Goal: Information Seeking & Learning: Learn about a topic

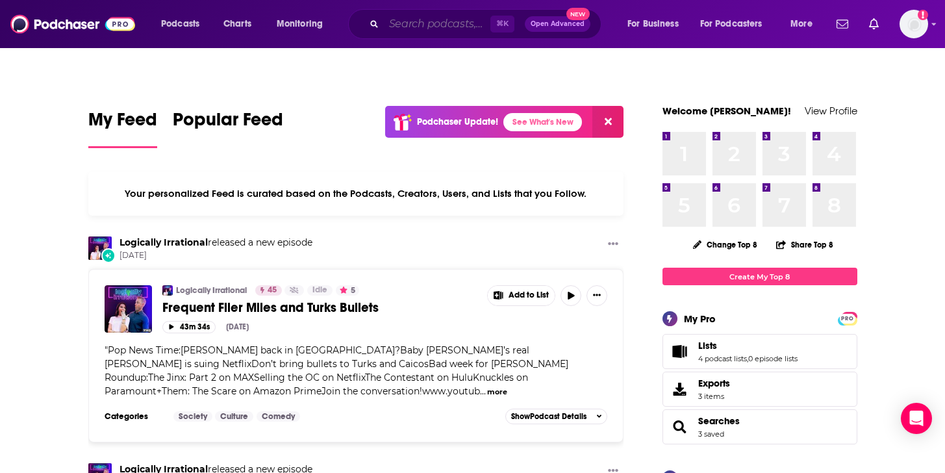
click at [433, 28] on input "Search podcasts, credits, & more..." at bounding box center [437, 24] width 107 height 21
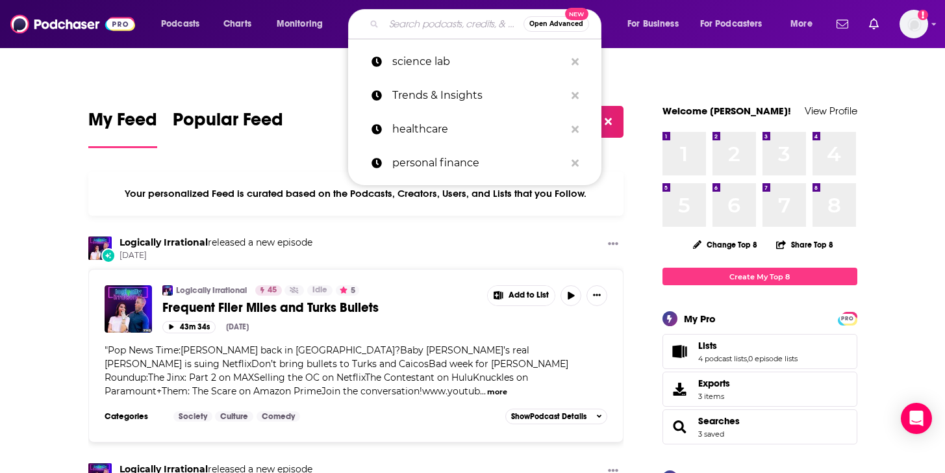
paste input "Heart podcast"
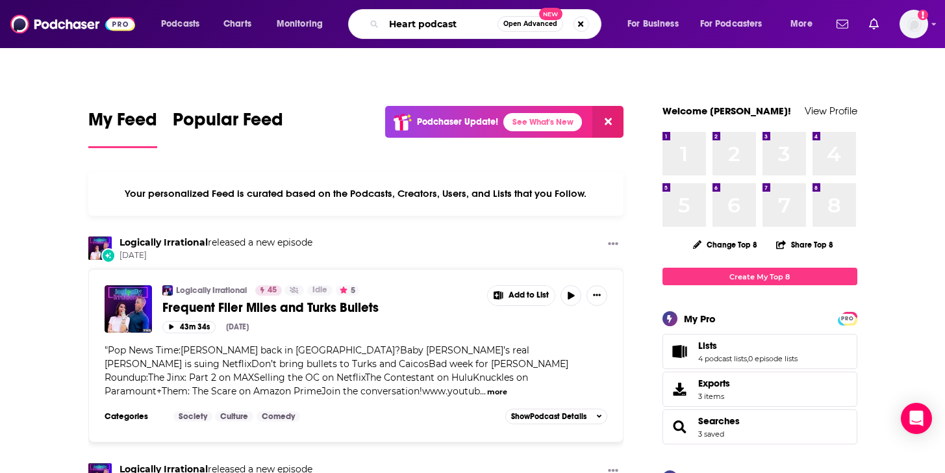
type input "Heart podcast"
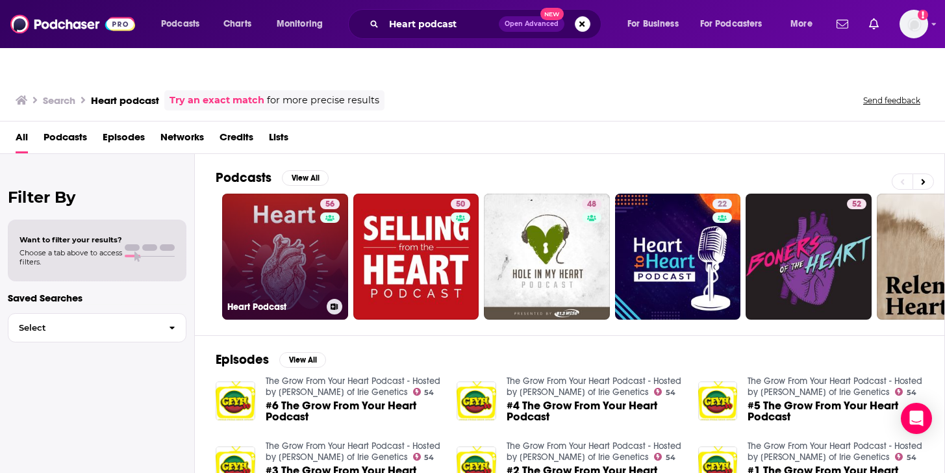
click at [294, 238] on link "56 Heart Podcast" at bounding box center [285, 257] width 126 height 126
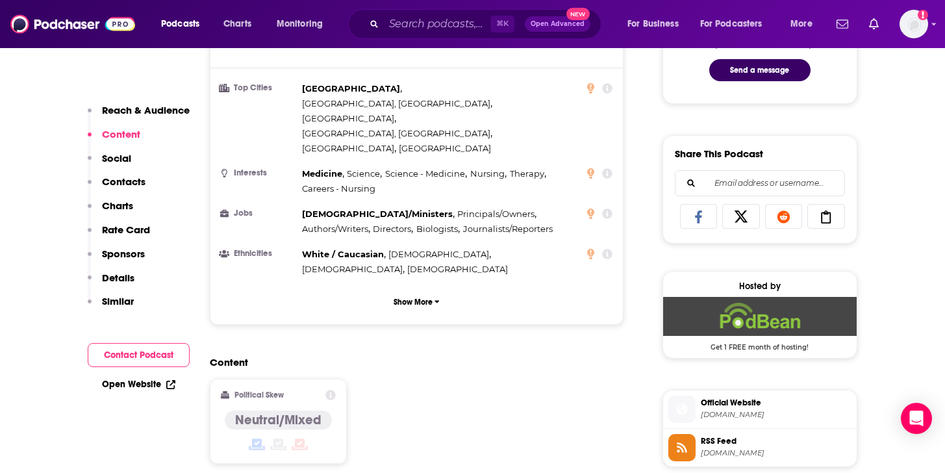
scroll to position [753, 0]
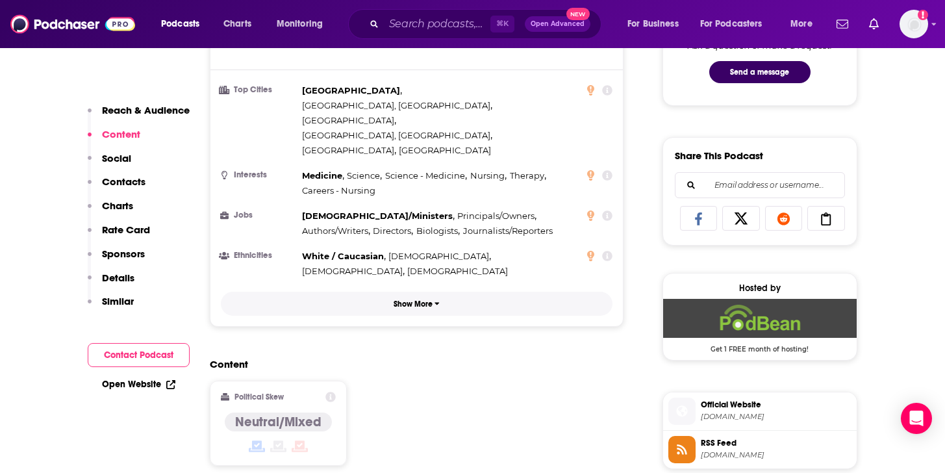
click at [407, 299] on p "Show More" at bounding box center [413, 303] width 39 height 9
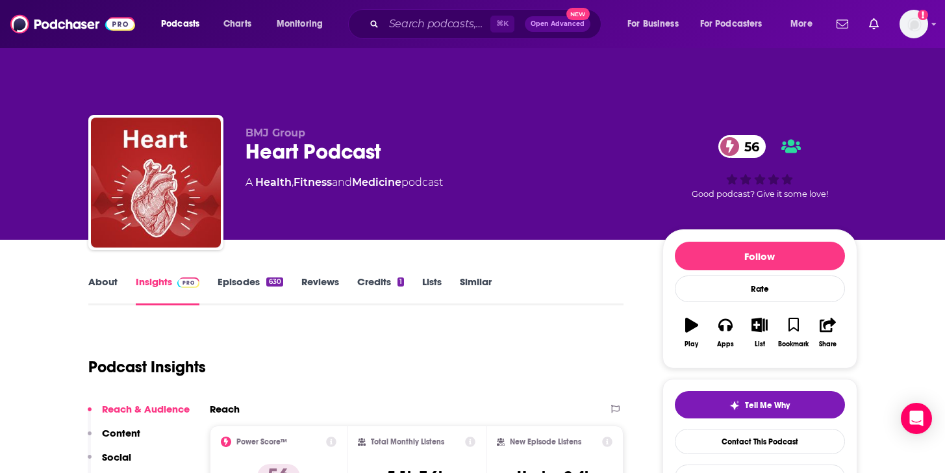
scroll to position [5, 0]
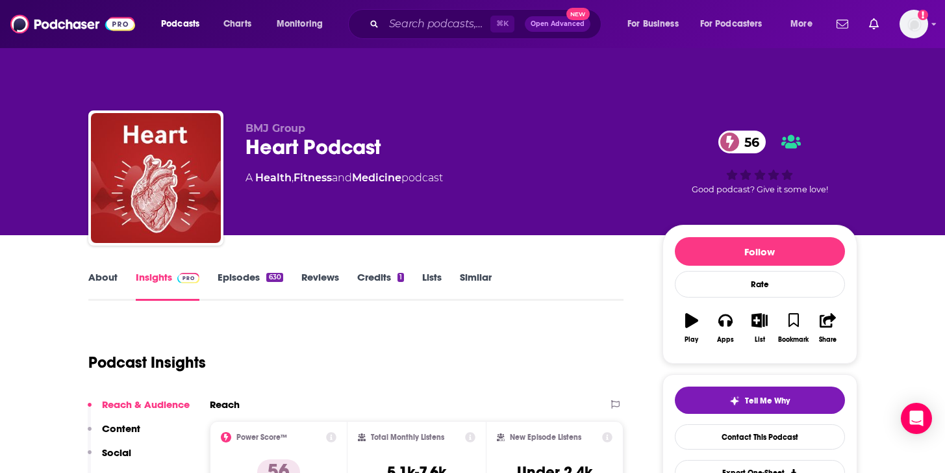
click at [107, 271] on link "About" at bounding box center [102, 286] width 29 height 30
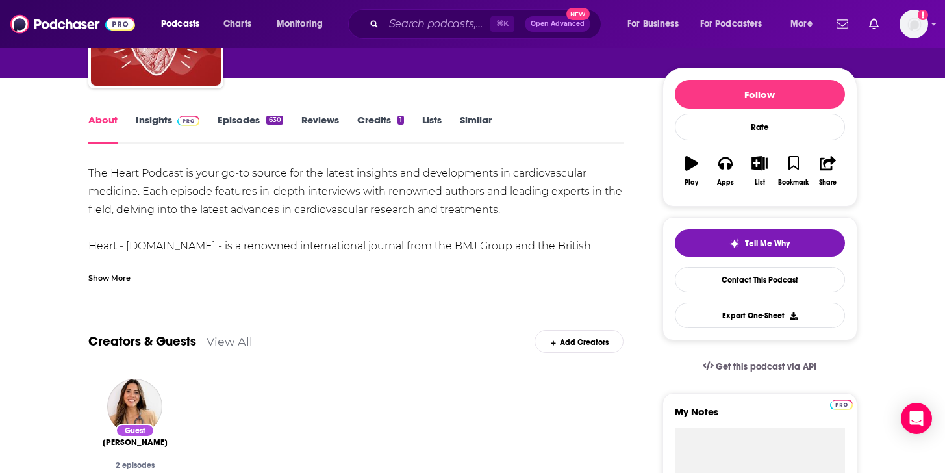
scroll to position [162, 0]
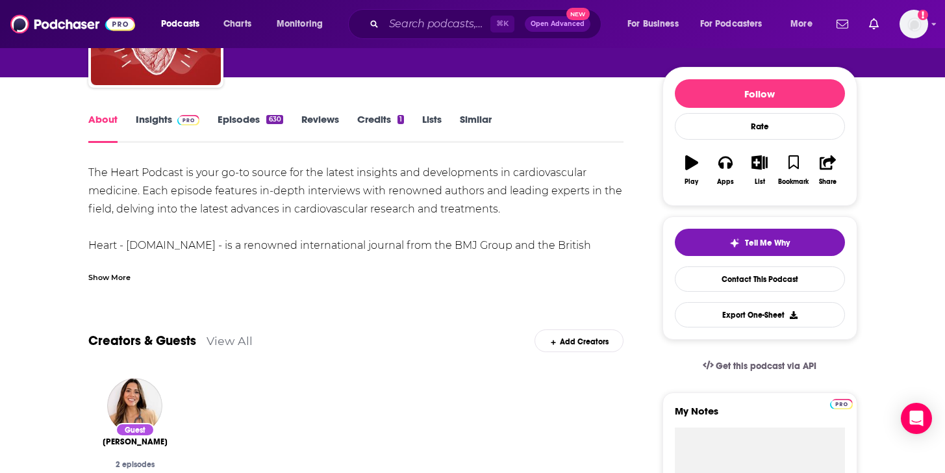
click at [109, 270] on div "Show More" at bounding box center [109, 276] width 42 height 12
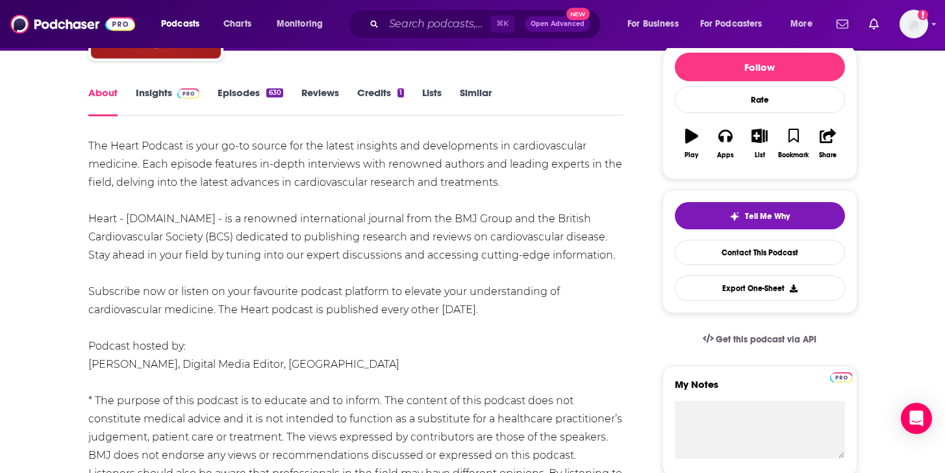
scroll to position [0, 0]
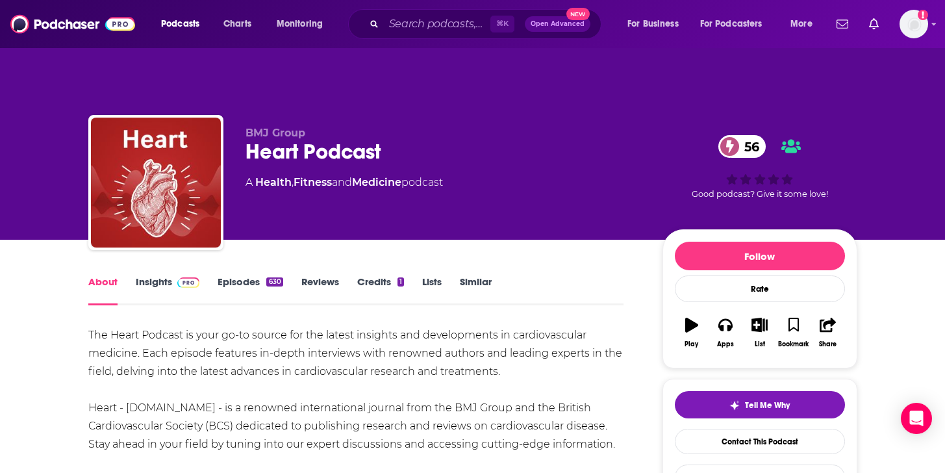
click at [260, 275] on link "Episodes 630" at bounding box center [250, 290] width 65 height 30
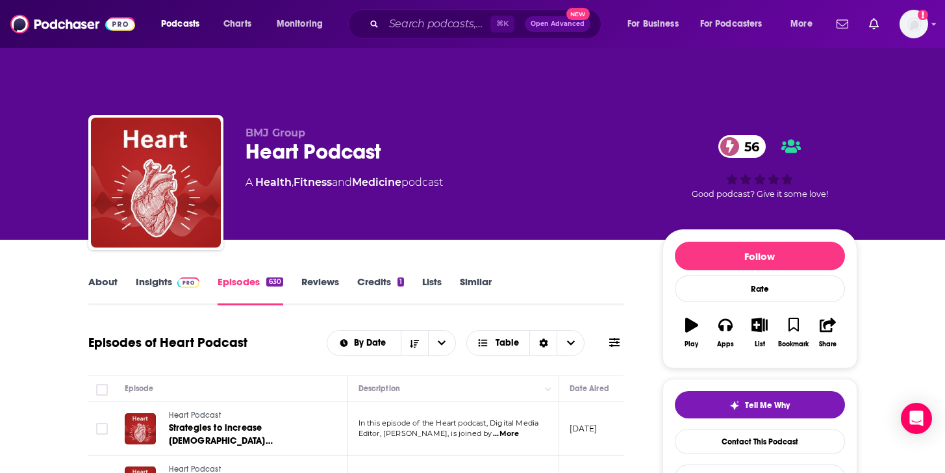
click at [105, 275] on link "About" at bounding box center [102, 290] width 29 height 30
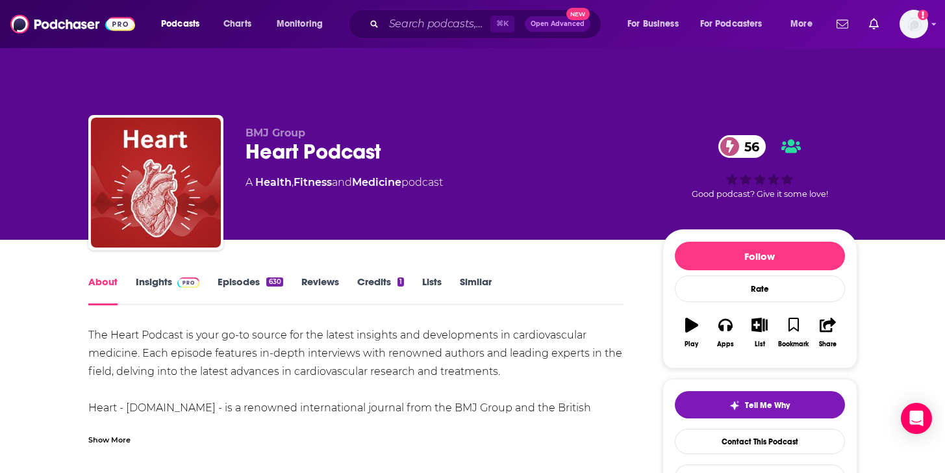
click at [154, 275] on link "Insights" at bounding box center [168, 290] width 64 height 30
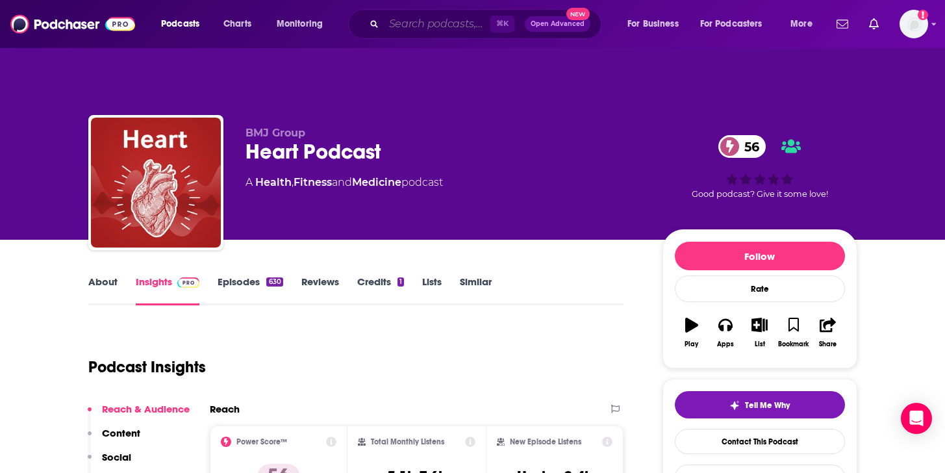
click at [462, 28] on input "Search podcasts, credits, & more..." at bounding box center [437, 24] width 107 height 21
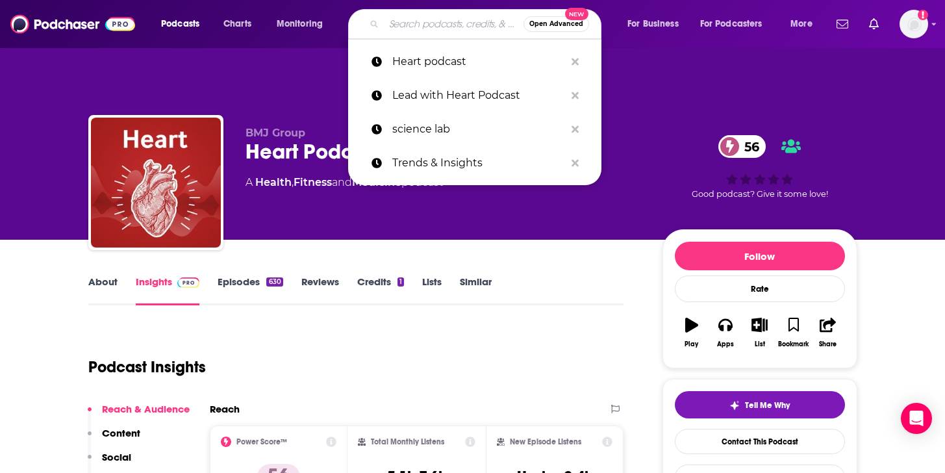
paste input "Lead with Heart"
type input "Lead with Heart"
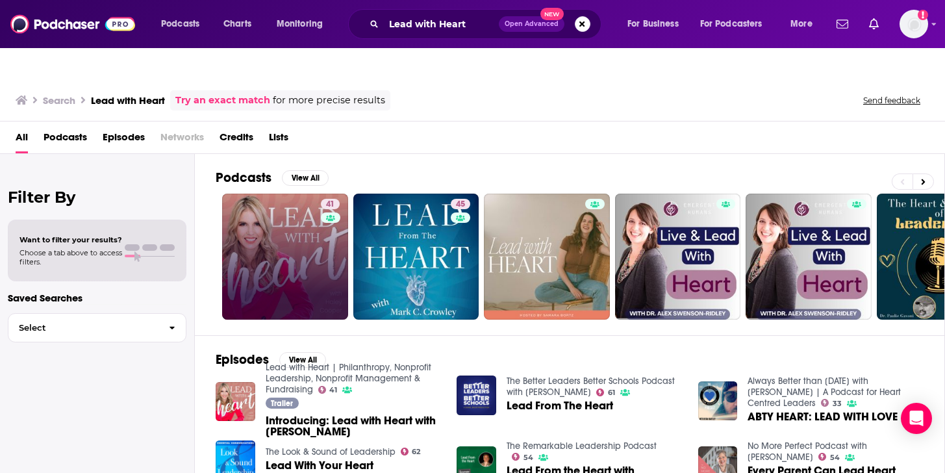
scroll to position [2, 0]
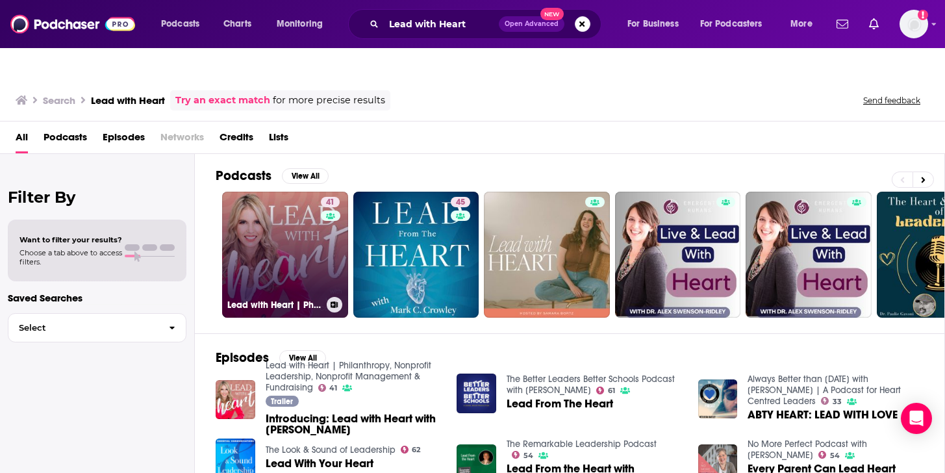
click at [295, 254] on link "41 Lead with Heart | Philanthropy, Nonprofit Leadership, Nonprofit Management &…" at bounding box center [285, 255] width 126 height 126
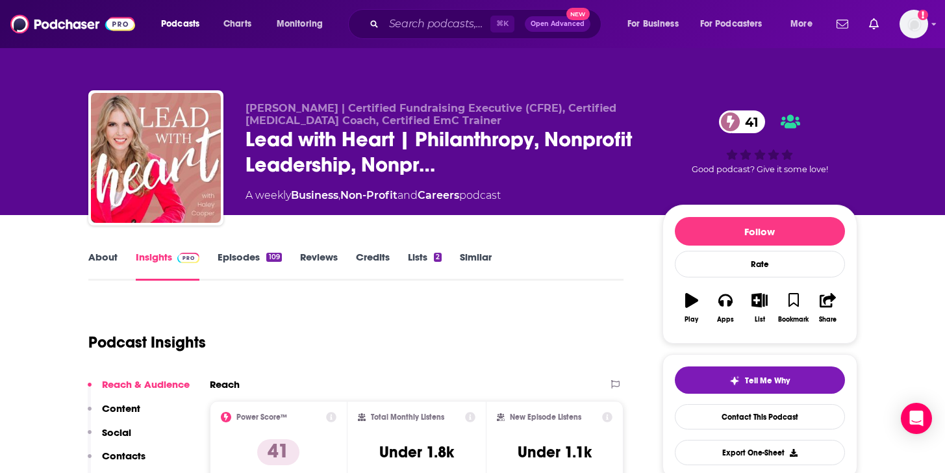
scroll to position [27, 0]
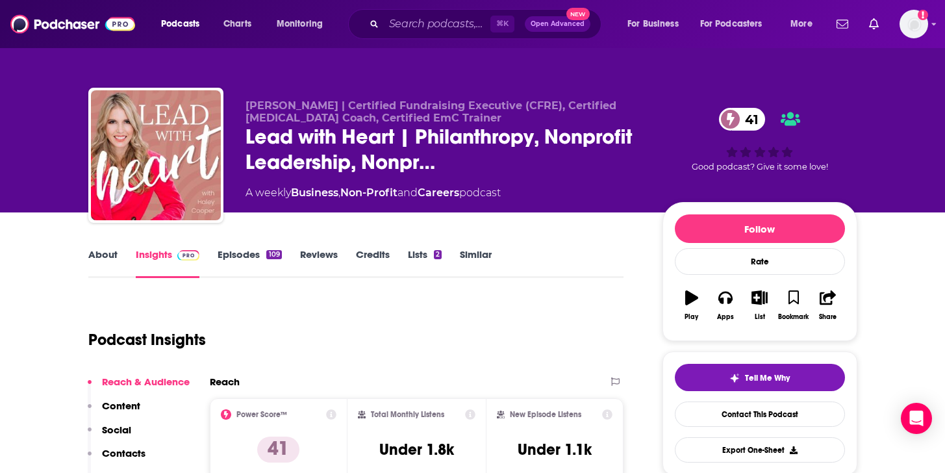
click at [244, 107] on div "[PERSON_NAME] | Certified Fundraising Executive (CFRE), Certified [MEDICAL_DATA…" at bounding box center [472, 158] width 769 height 140
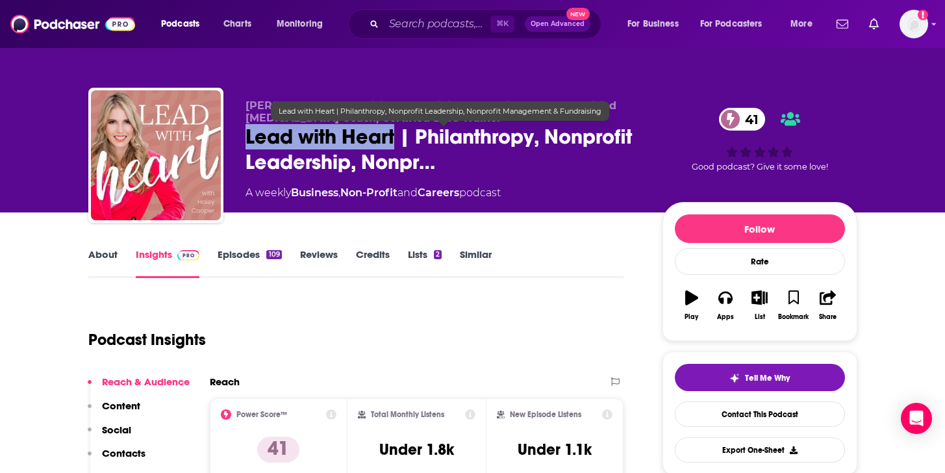
drag, startPoint x: 264, startPoint y: 108, endPoint x: 396, endPoint y: 113, distance: 132.6
click at [396, 124] on span "Lead with Heart | Philanthropy, Nonprofit Leadership, Nonpr…" at bounding box center [443, 149] width 396 height 51
copy h2 "Lead with Heart"
